Goal: Find specific page/section

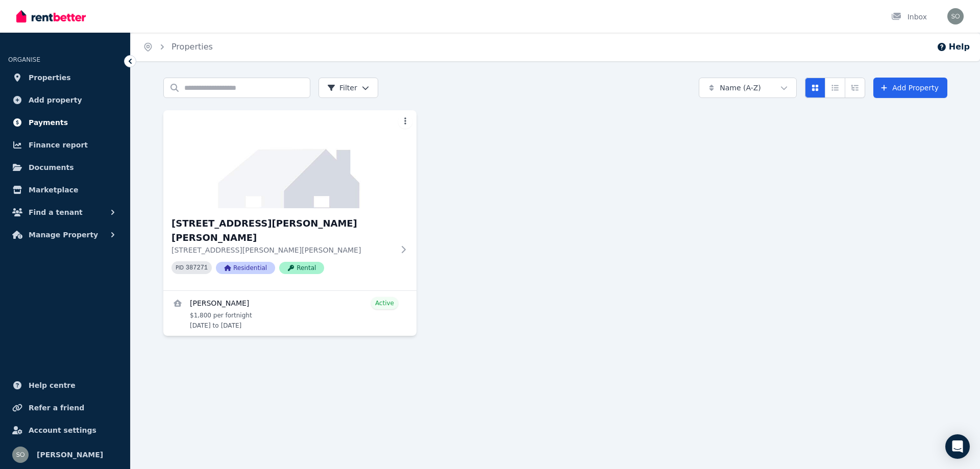
click at [49, 119] on span "Payments" at bounding box center [48, 122] width 39 height 12
